Goal: Information Seeking & Learning: Learn about a topic

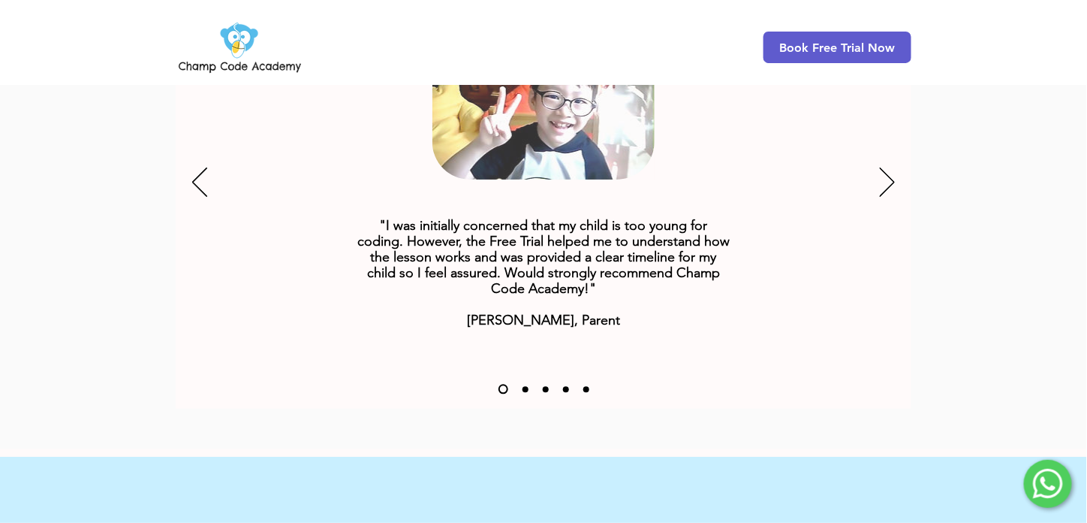
scroll to position [2434, 0]
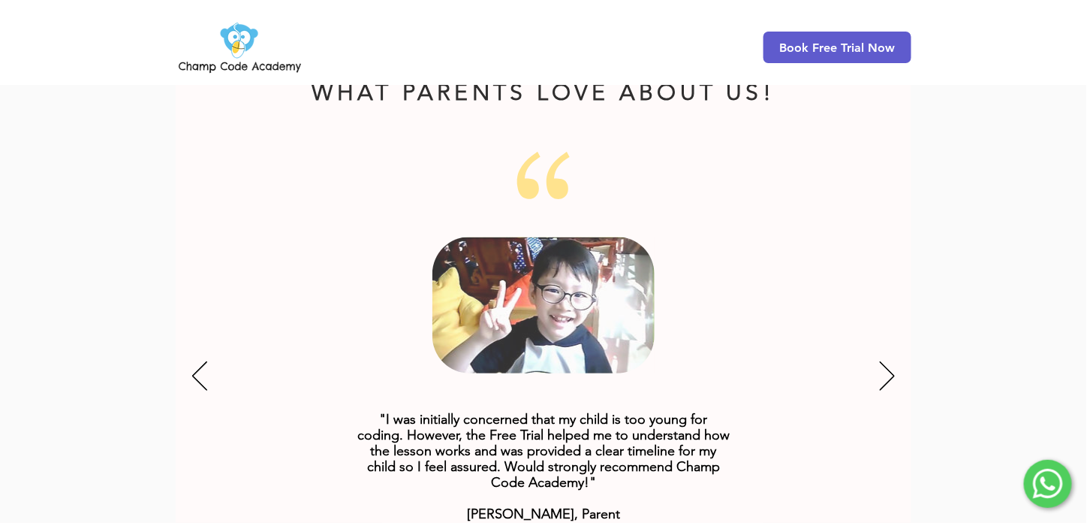
scroll to position [1834, 0]
click at [887, 361] on icon "Next" at bounding box center [887, 375] width 15 height 29
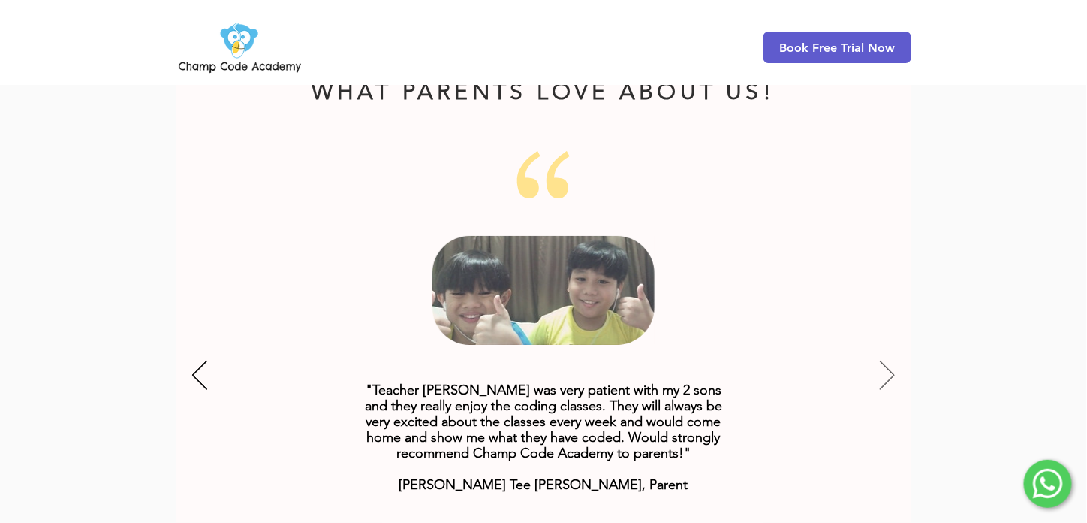
click at [887, 361] on icon "Next" at bounding box center [887, 375] width 15 height 29
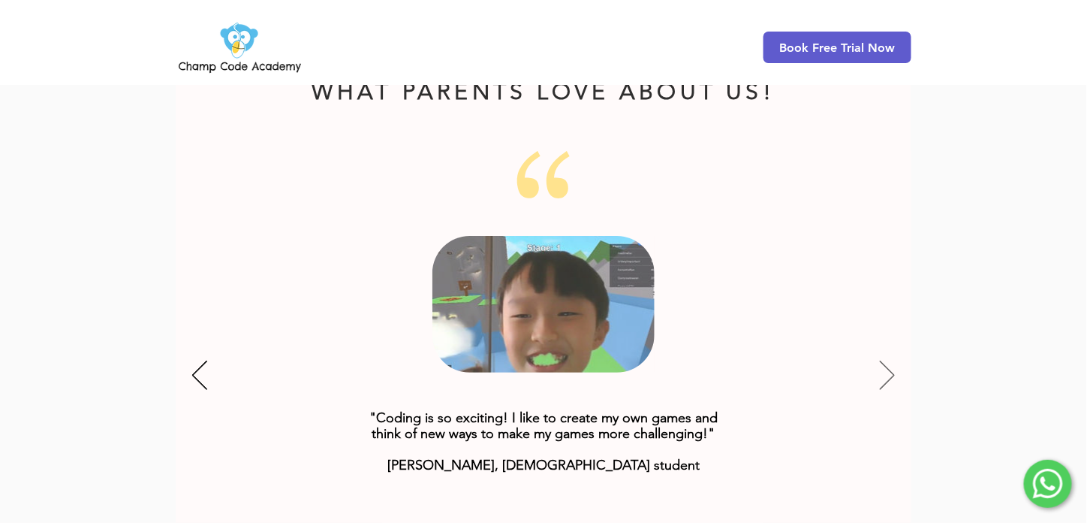
click at [887, 361] on icon "Next" at bounding box center [887, 375] width 15 height 29
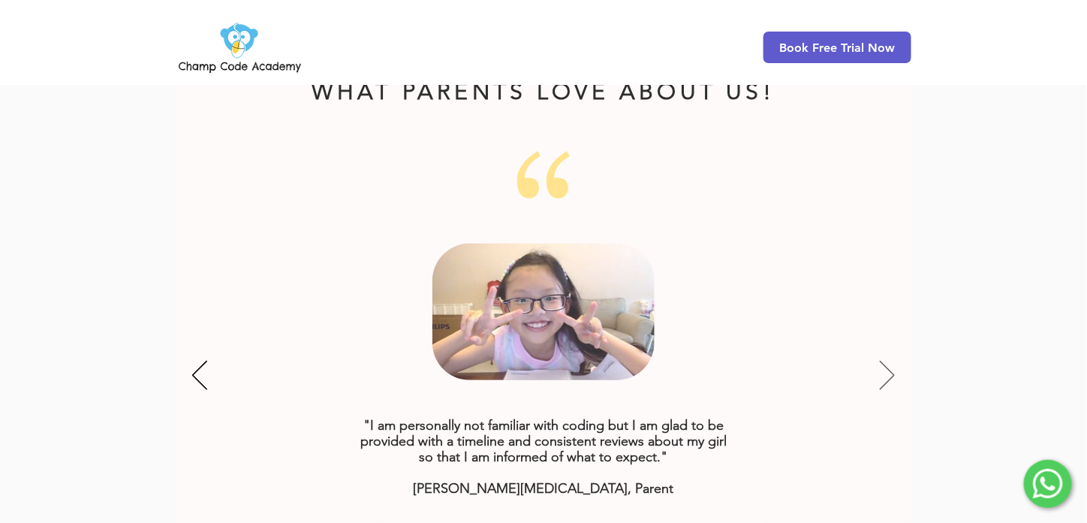
click at [887, 361] on icon "Next" at bounding box center [887, 375] width 15 height 29
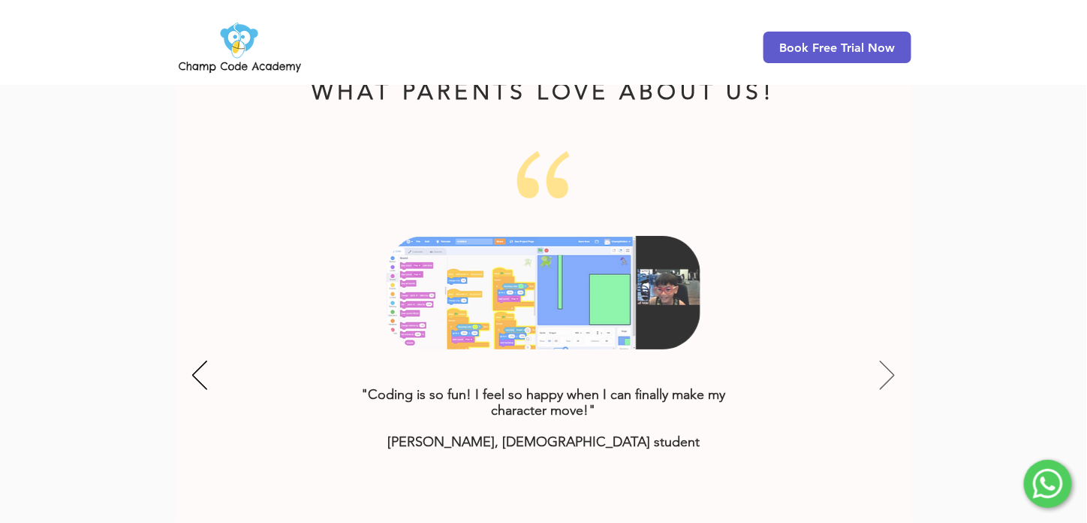
click at [887, 361] on icon "Next" at bounding box center [887, 375] width 15 height 29
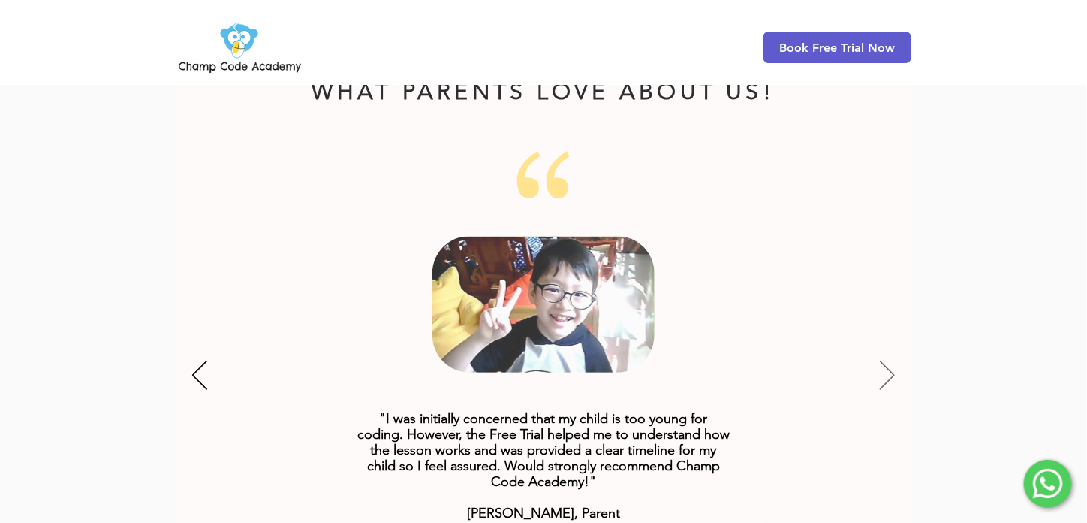
click at [887, 361] on icon "Next" at bounding box center [887, 375] width 15 height 29
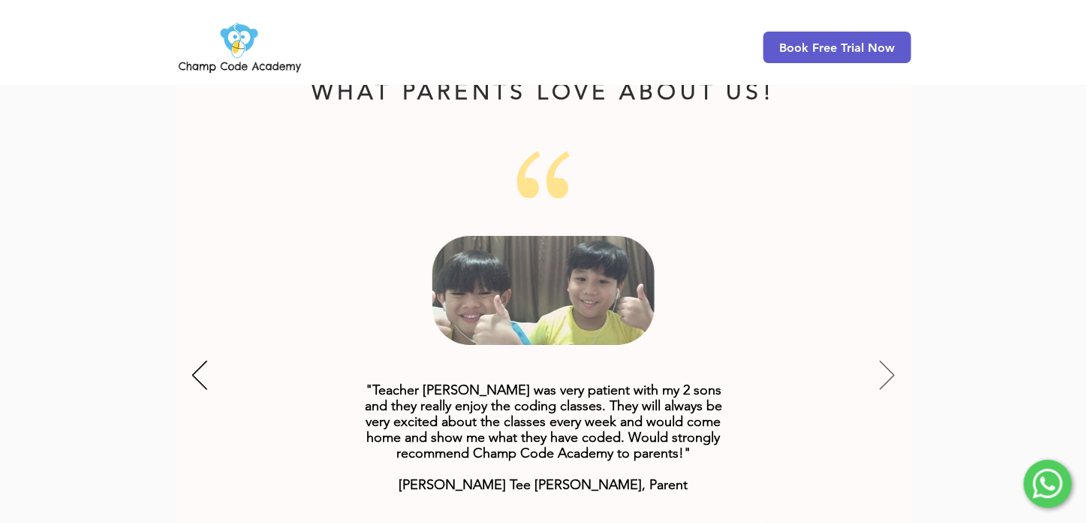
click at [886, 360] on icon "Next" at bounding box center [887, 374] width 15 height 29
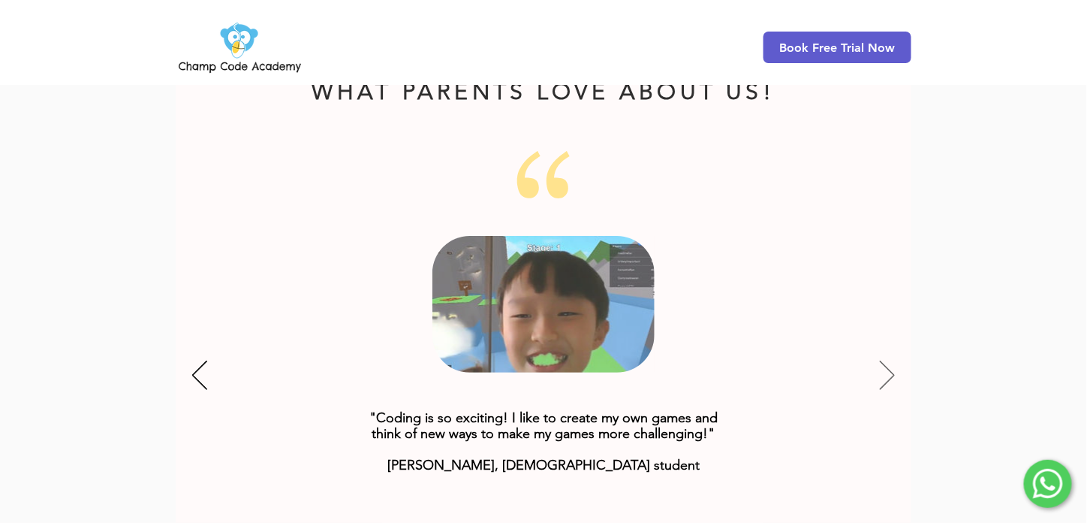
click at [885, 360] on icon "Next" at bounding box center [887, 374] width 15 height 29
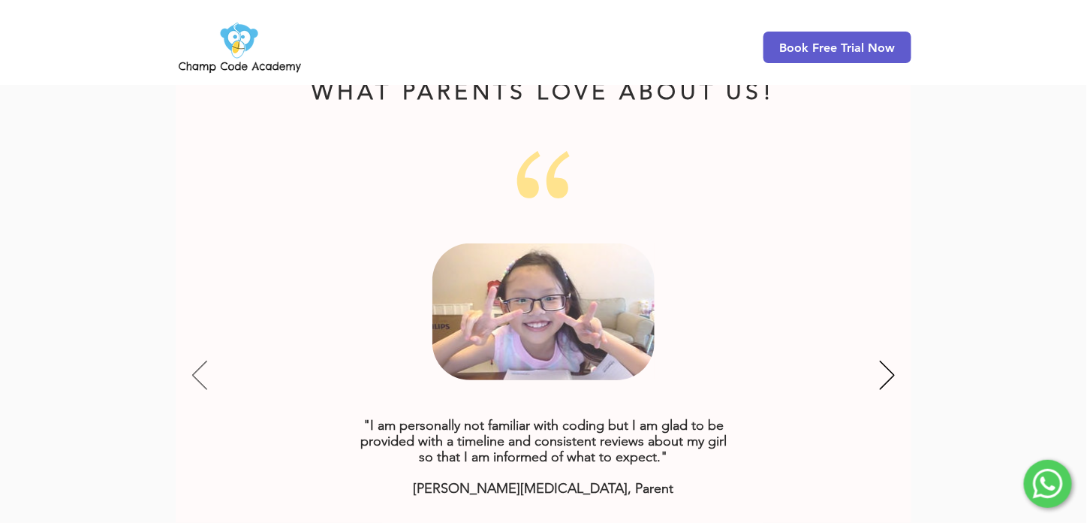
click at [199, 360] on icon "Previous" at bounding box center [199, 374] width 15 height 29
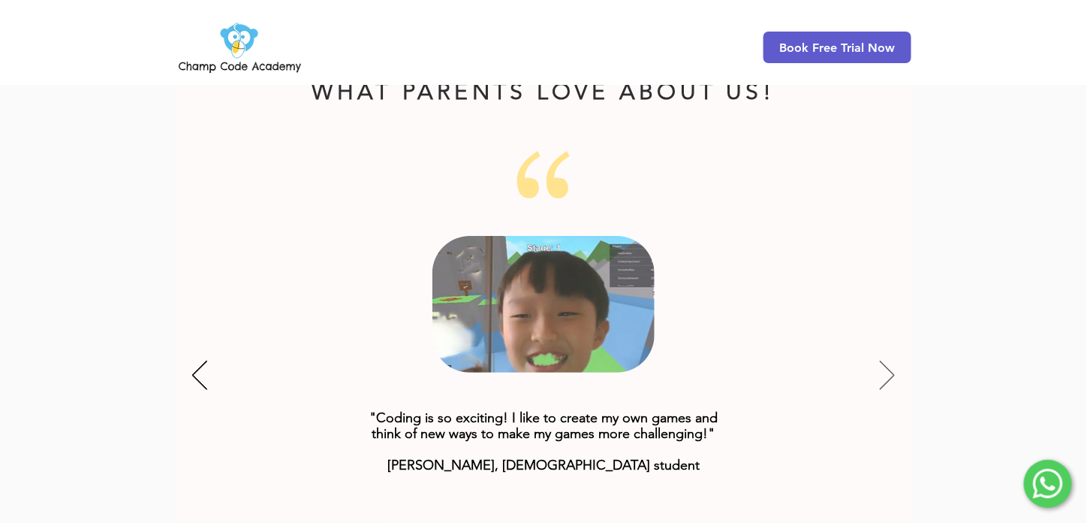
click at [893, 360] on icon "Next" at bounding box center [887, 374] width 15 height 29
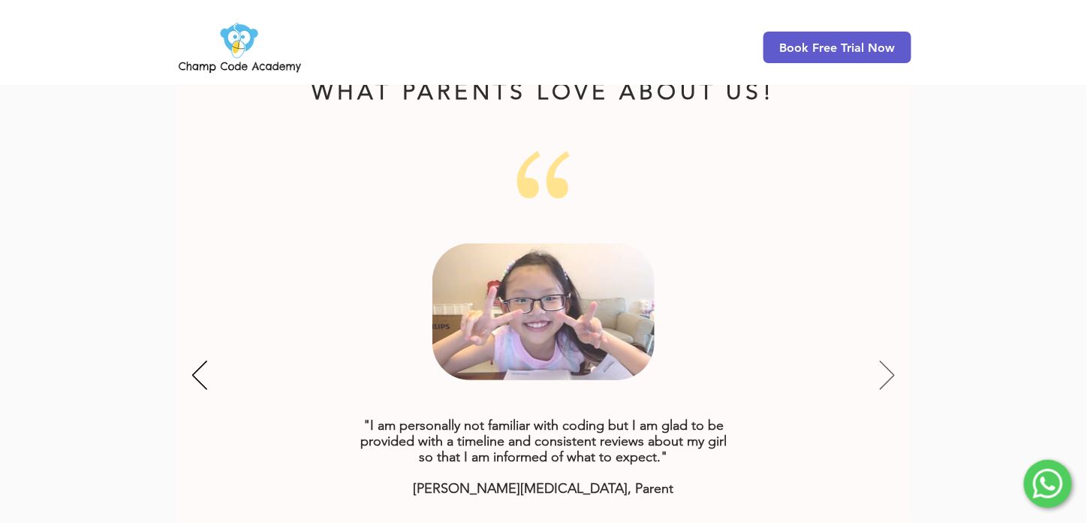
click at [893, 360] on icon "Next" at bounding box center [887, 374] width 15 height 29
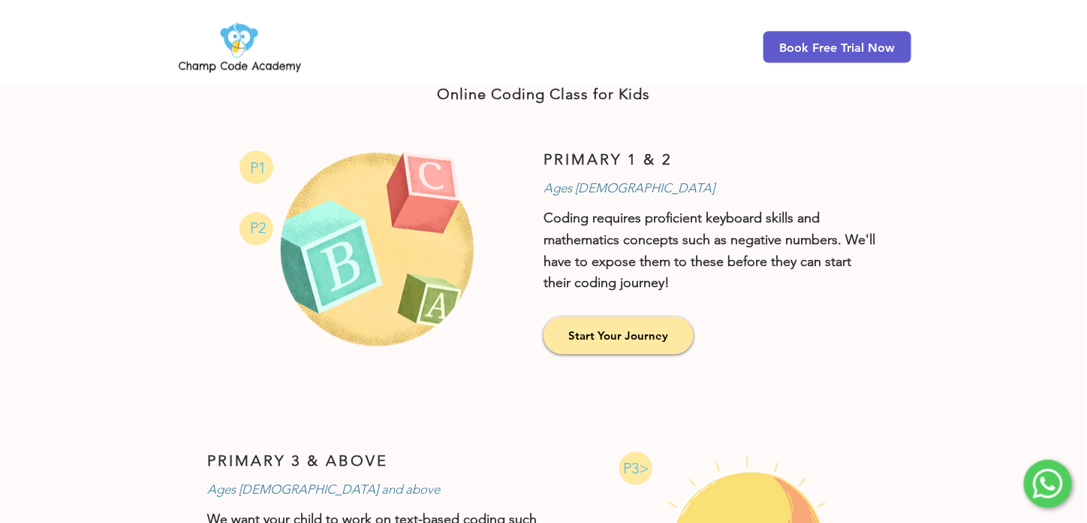
scroll to position [826, 0]
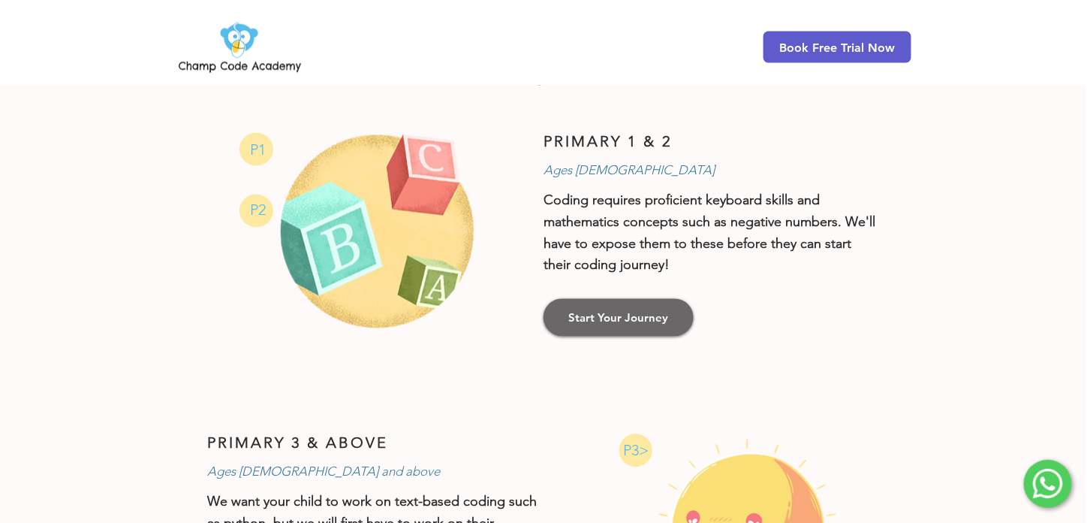
click at [610, 318] on span "Start Your Journey" at bounding box center [619, 318] width 100 height 16
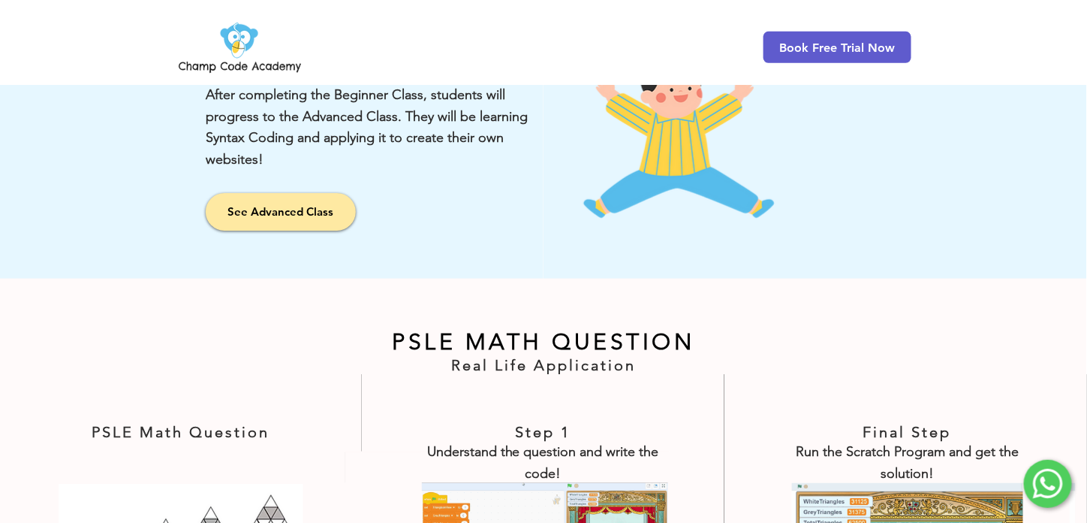
scroll to position [2478, 0]
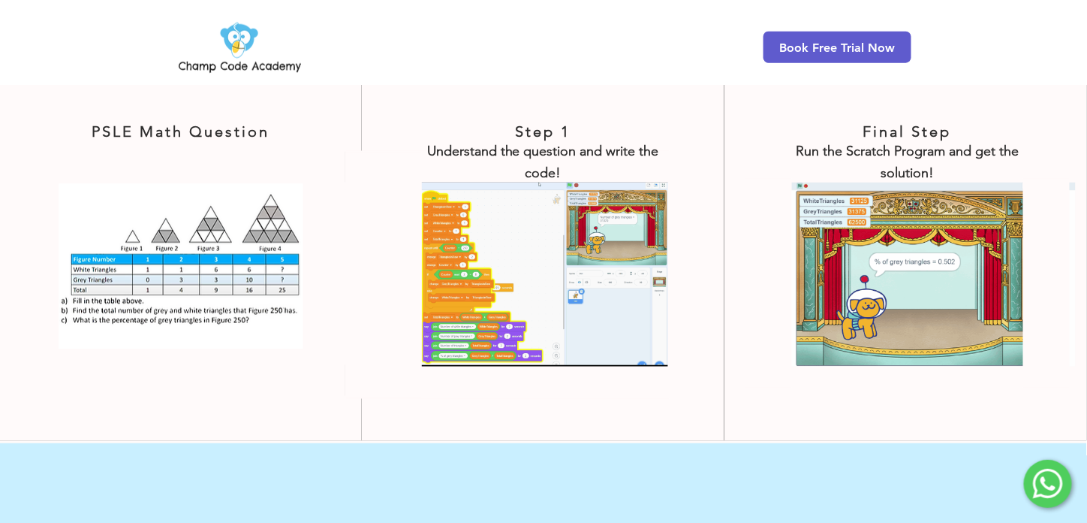
click at [598, 267] on img at bounding box center [506, 274] width 323 height 244
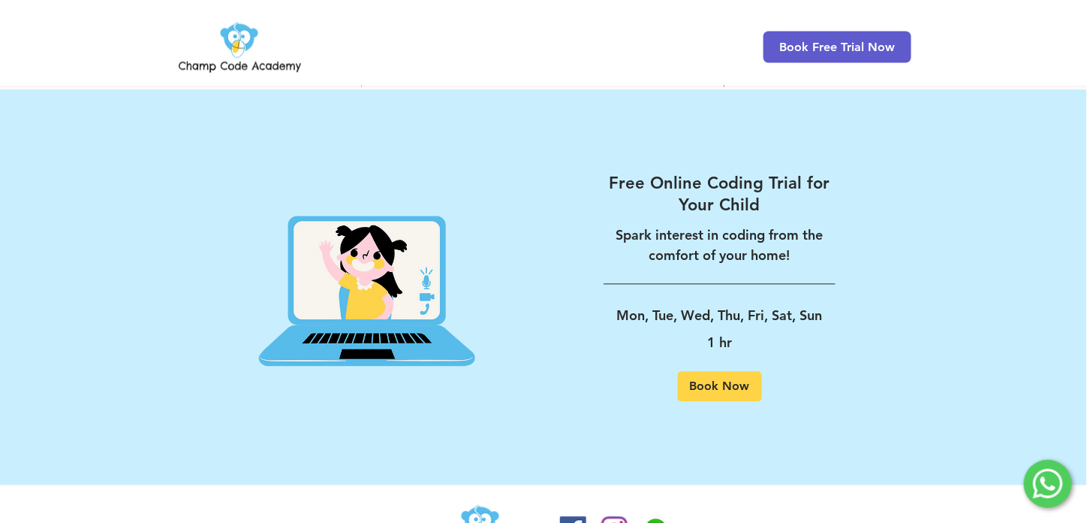
scroll to position [2860, 0]
